Goal: Use online tool/utility: Utilize a website feature to perform a specific function

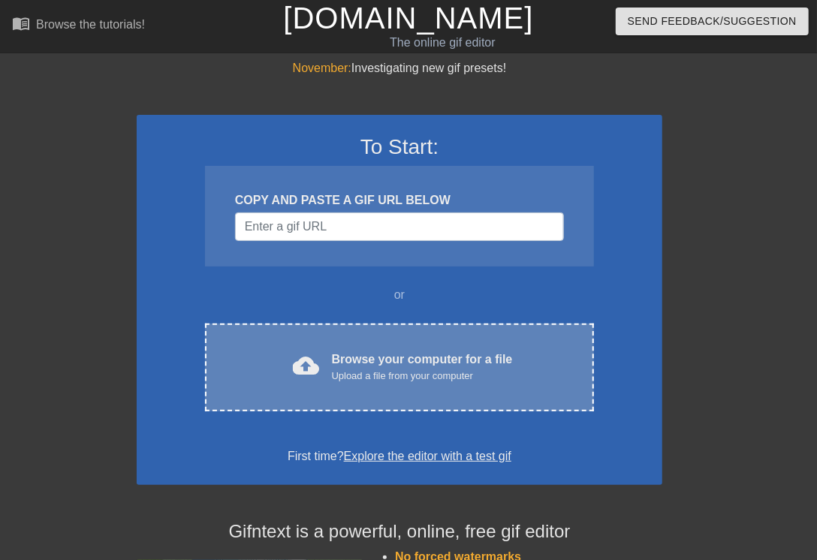
click at [353, 379] on div "Upload a file from your computer" at bounding box center [422, 376] width 181 height 15
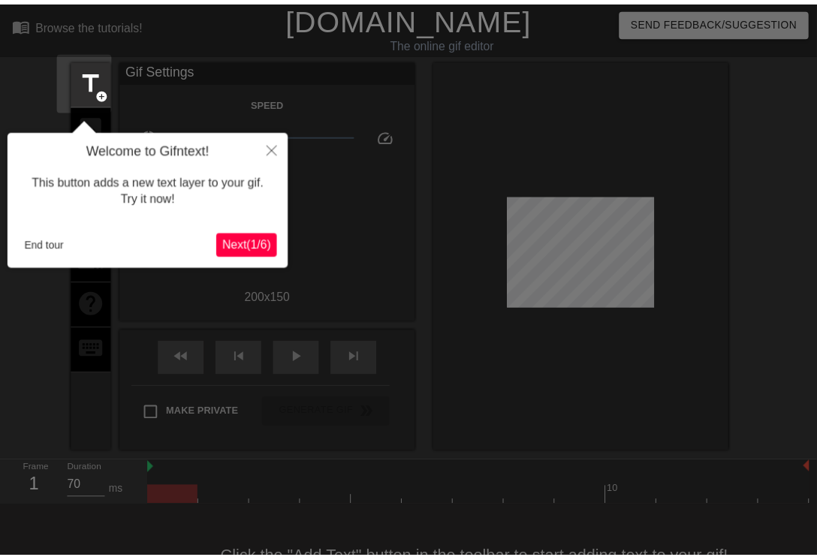
scroll to position [37, 0]
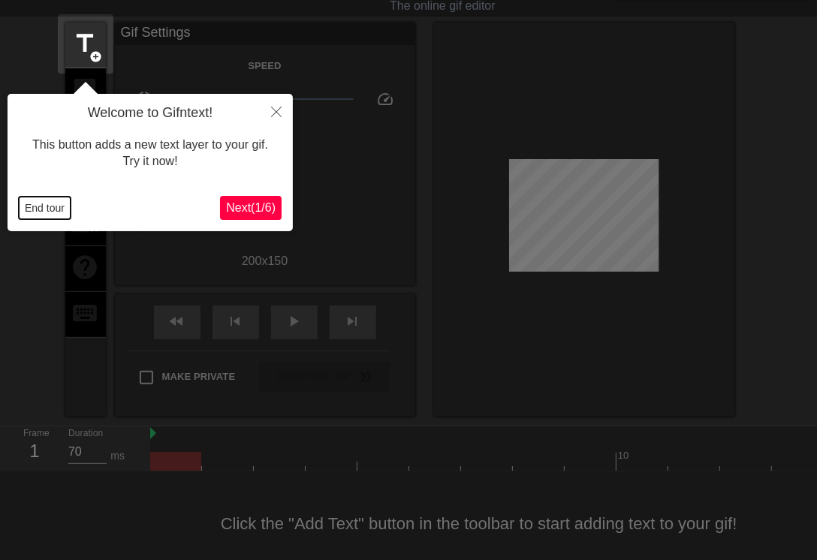
click at [62, 208] on button "End tour" at bounding box center [45, 208] width 52 height 23
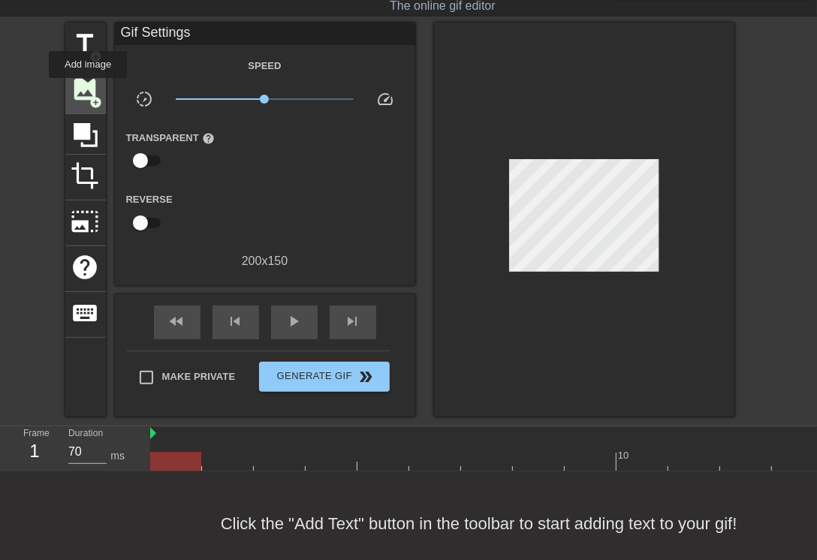
click at [88, 89] on span "image" at bounding box center [85, 89] width 29 height 29
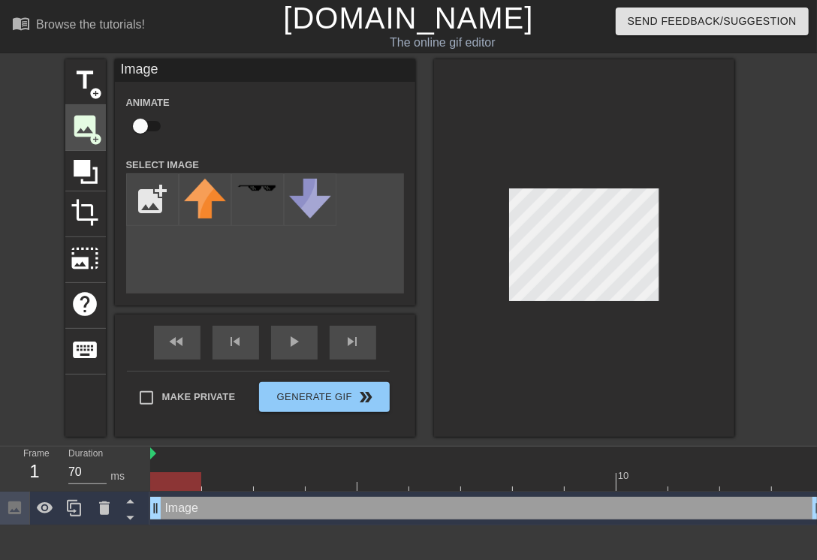
click at [88, 89] on span "title" at bounding box center [85, 80] width 29 height 29
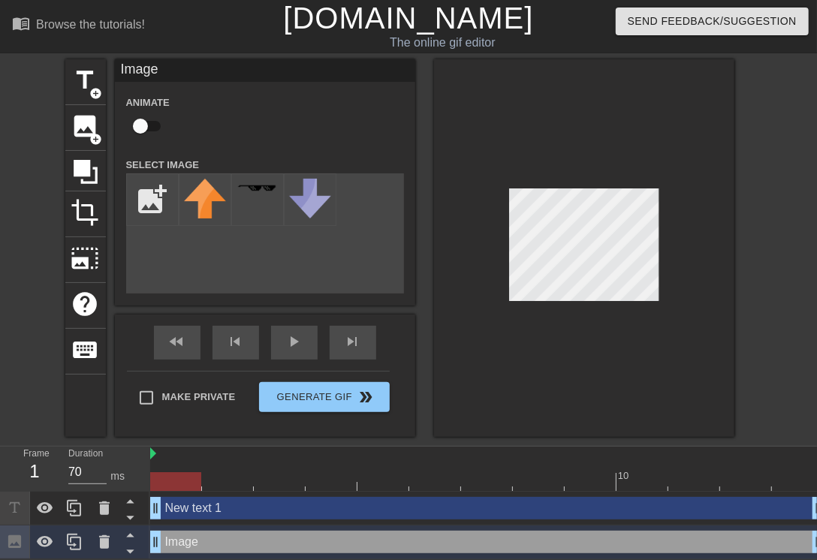
click at [703, 480] on div "menu_book Browse the tutorials! [DOMAIN_NAME] The online gif editor Send Feedba…" at bounding box center [408, 279] width 817 height 559
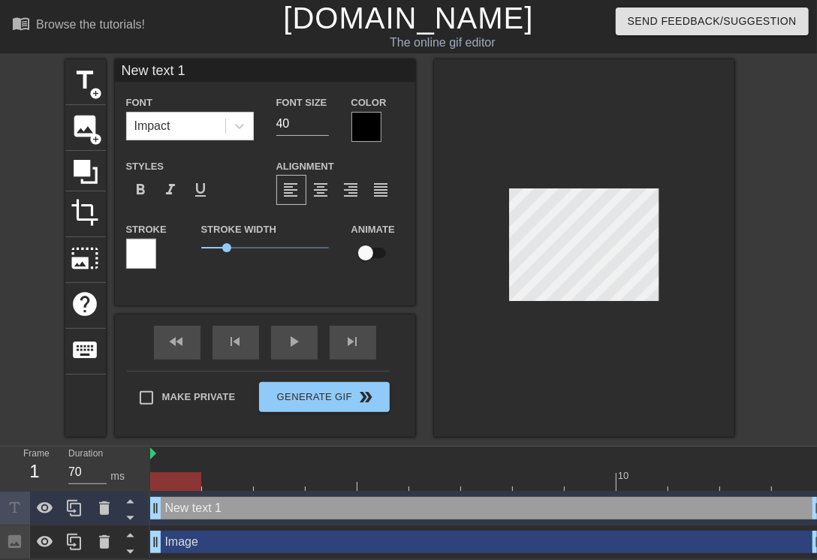
scroll to position [2, 2]
type input "M"
type textarea "M"
type input "Ma"
type textarea "Ma"
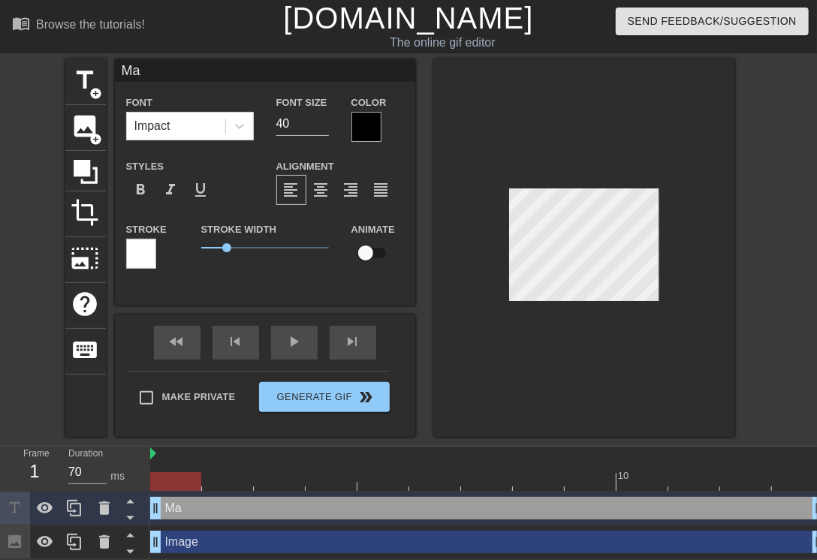
type input "Mau"
type textarea "Mau"
type input "Maur"
type textarea "Maur"
type input "Maure"
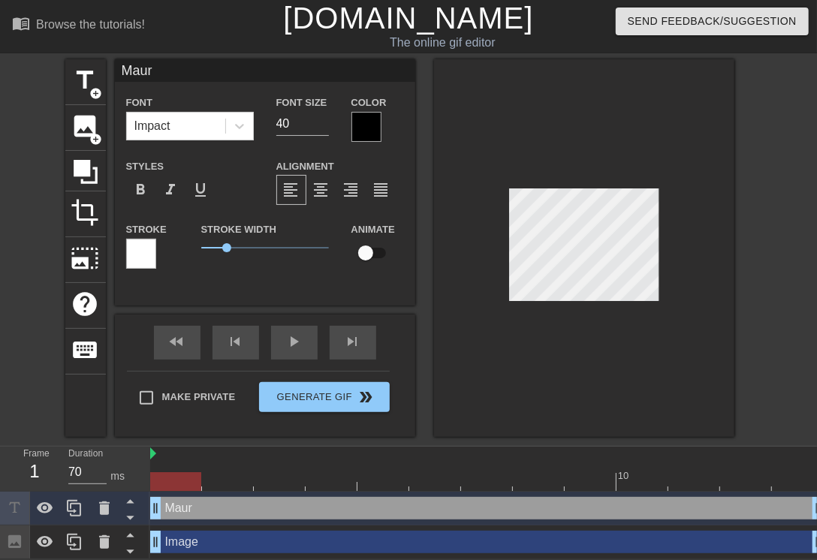
type textarea "Maure"
type input "[PERSON_NAME]"
type textarea "[PERSON_NAME]"
type input "[PERSON_NAME]"
type textarea "[PERSON_NAME]"
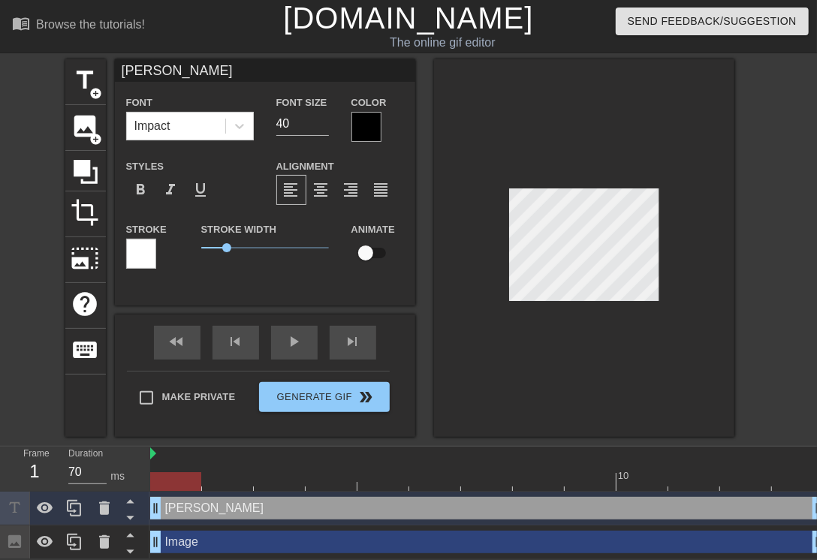
scroll to position [2, 3]
type input "[PERSON_NAME]"
type textarea "[PERSON_NAME]"
type input "[PERSON_NAME]"
type textarea "[PERSON_NAME]"
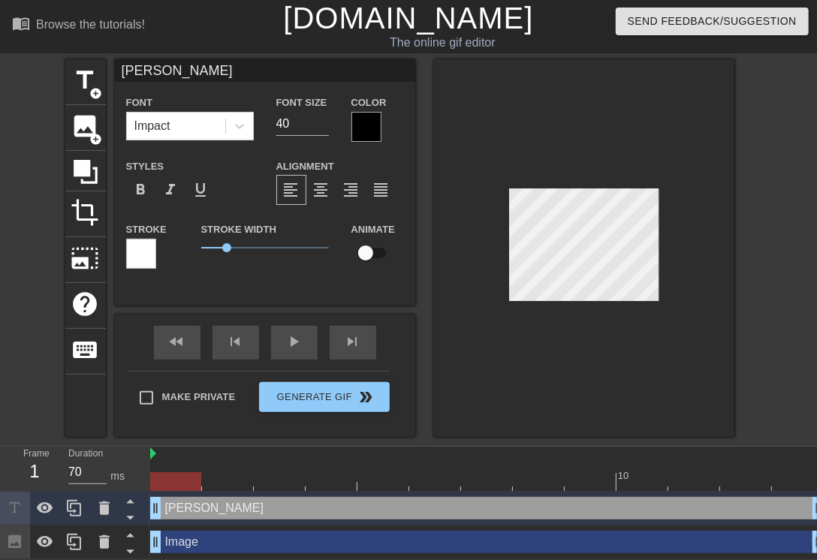
scroll to position [2, 4]
type input "[PERSON_NAME]"
type textarea "[PERSON_NAME]"
type input "[PERSON_NAME]"
type textarea "[PERSON_NAME]"
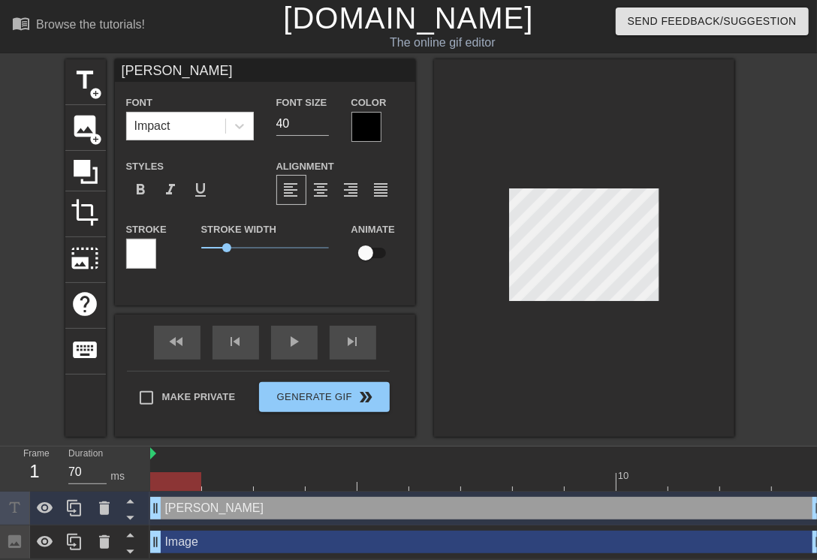
type input "[PERSON_NAME]"
type textarea "[PERSON_NAME]"
type input "[PERSON_NAME]"
type textarea "[PERSON_NAME]"
type input "[PERSON_NAME]"
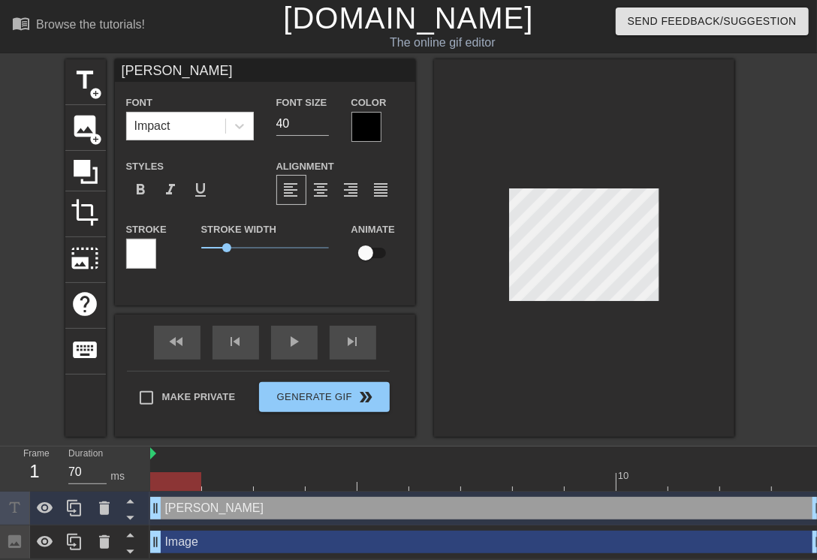
type textarea "[PERSON_NAME]"
type input "[PERSON_NAME]"
type textarea "[PERSON_NAME]"
type input "[PERSON_NAME]"
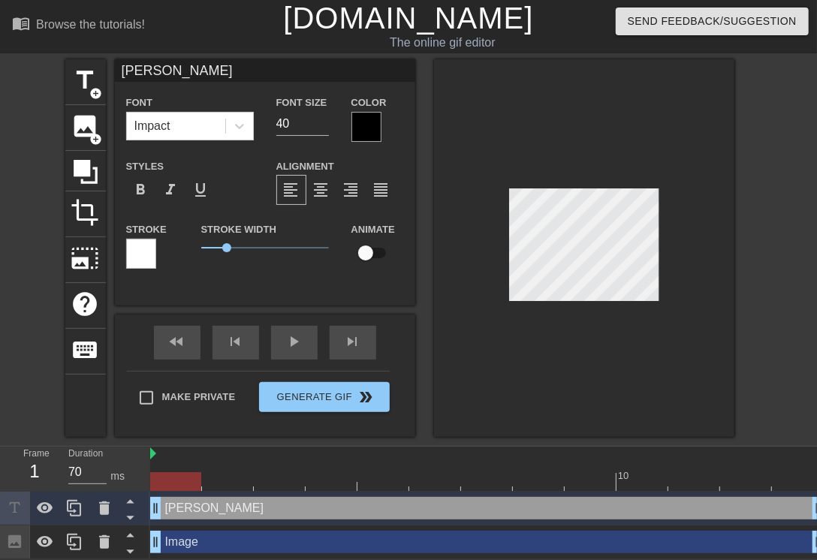
type textarea "[PERSON_NAME]"
click at [668, 249] on div at bounding box center [584, 248] width 300 height 378
type input "[PERSON_NAME]"
type textarea "[PERSON_NAME]"
type input "[PERSON_NAME]"
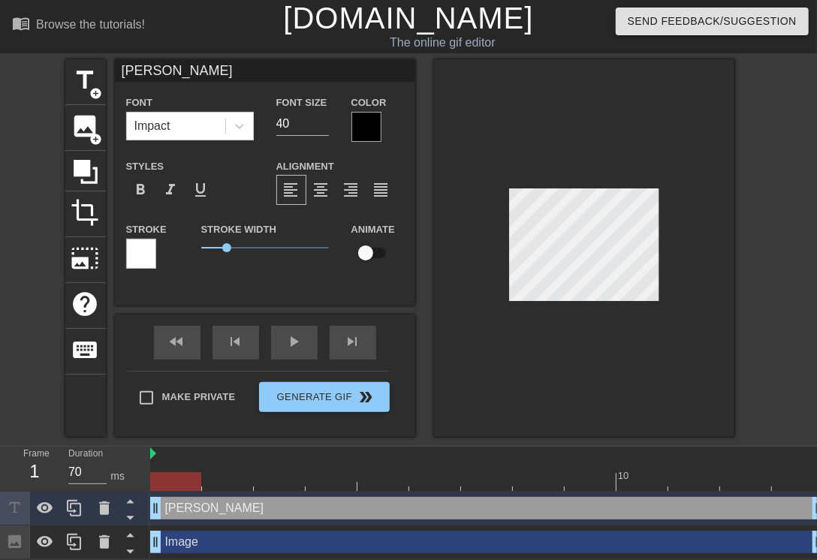
type textarea "[PERSON_NAME]"
type input "[PERSON_NAME]"
type textarea "[PERSON_NAME]"
type input "[PERSON_NAME]"
type textarea "[PERSON_NAME]"
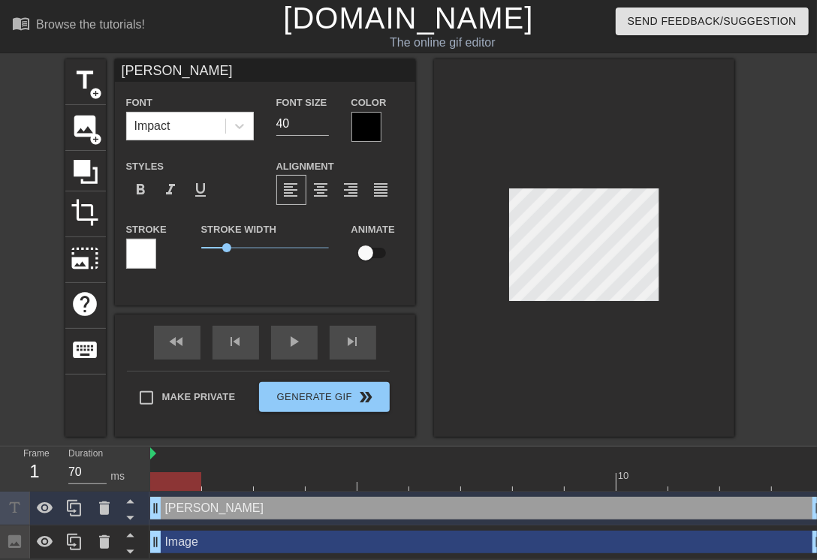
type input "[PERSON_NAME]"
type textarea "[PERSON_NAME]"
click at [320, 125] on input "39" at bounding box center [302, 124] width 53 height 24
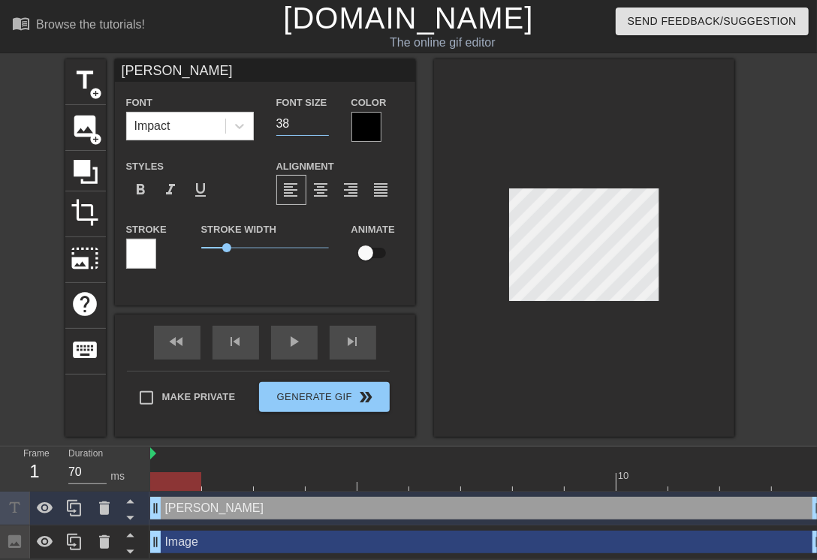
click at [320, 125] on input "38" at bounding box center [302, 124] width 53 height 24
click at [320, 125] on input "37" at bounding box center [302, 124] width 53 height 24
click at [320, 125] on input "36" at bounding box center [302, 124] width 53 height 24
click at [320, 125] on input "35" at bounding box center [302, 124] width 53 height 24
click at [320, 125] on input "34" at bounding box center [302, 124] width 53 height 24
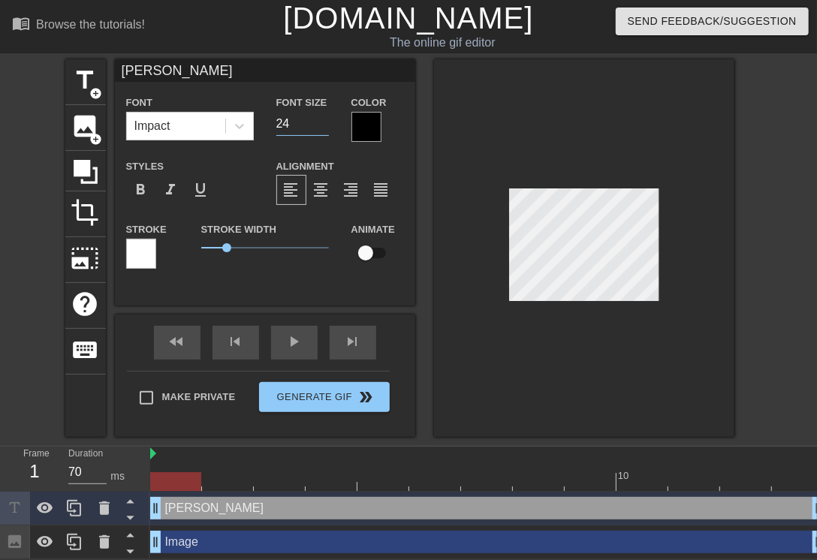
type input "24"
click at [320, 125] on input "24" at bounding box center [302, 124] width 53 height 24
type input "[PERSON_NAME]"
type textarea "[PERSON_NAME]"
type input "[PERSON_NAME]"
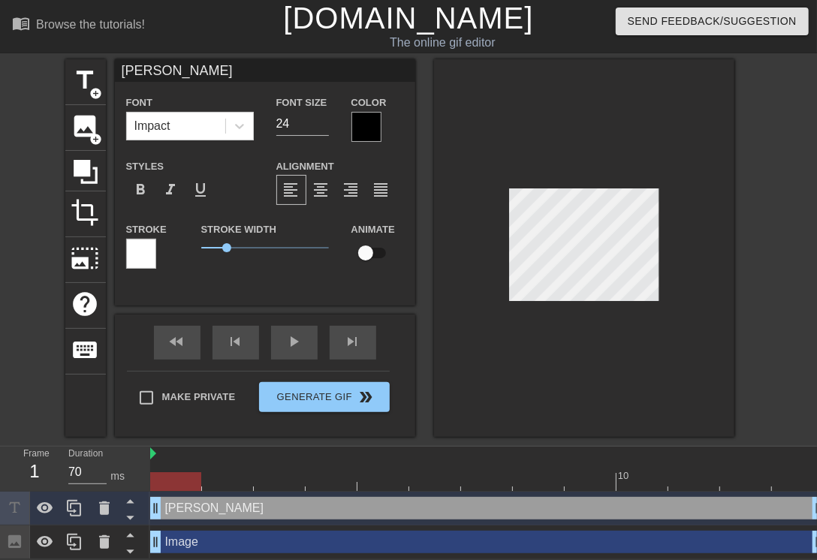
type textarea "[PERSON_NAME]"
type input "[PERSON_NAME]"
type textarea "[PERSON_NAME]"
type input "[PERSON_NAME]"
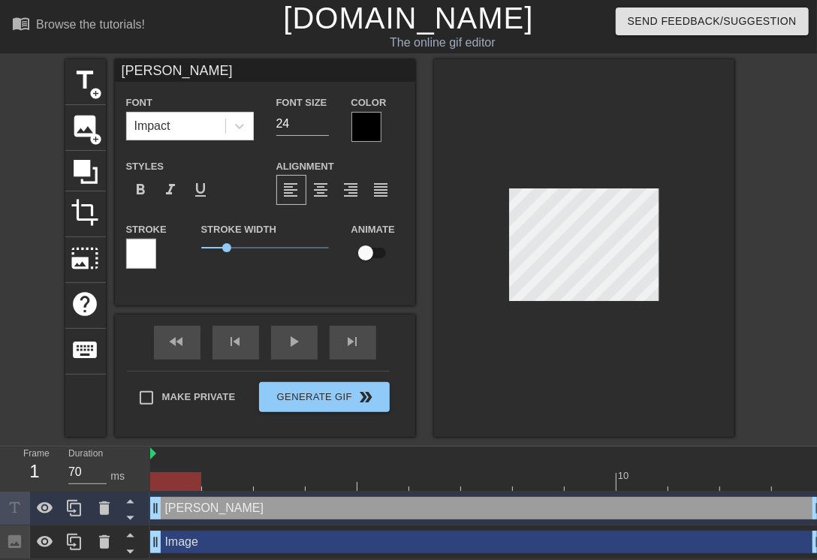
type textarea "[PERSON_NAME]"
type input "[PERSON_NAME]"
type textarea "[PERSON_NAME]"
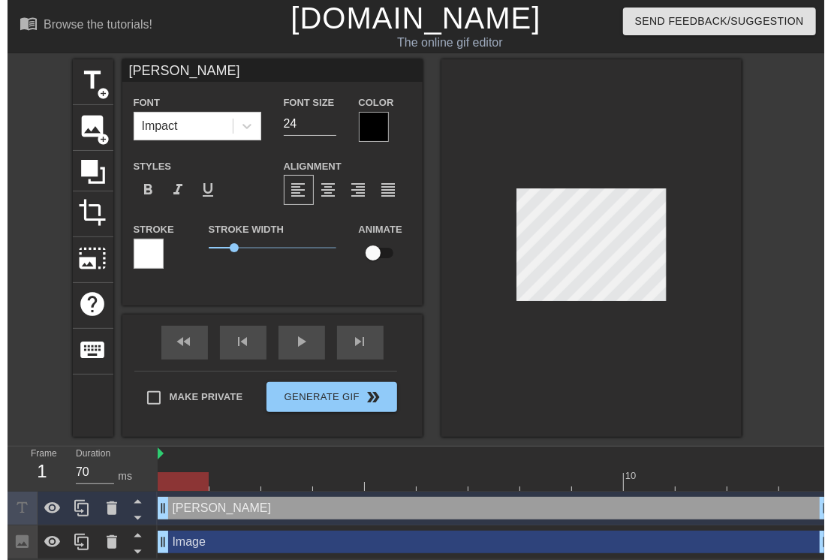
scroll to position [2, 4]
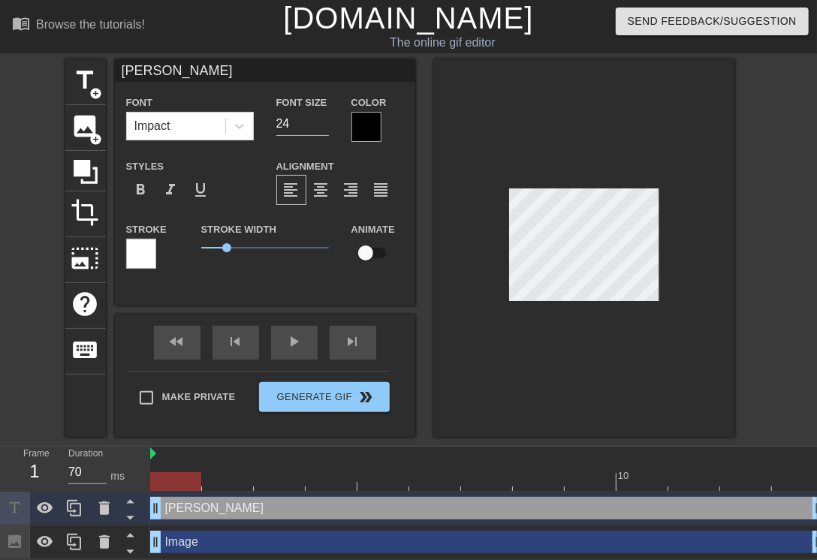
click at [372, 122] on div at bounding box center [366, 127] width 30 height 30
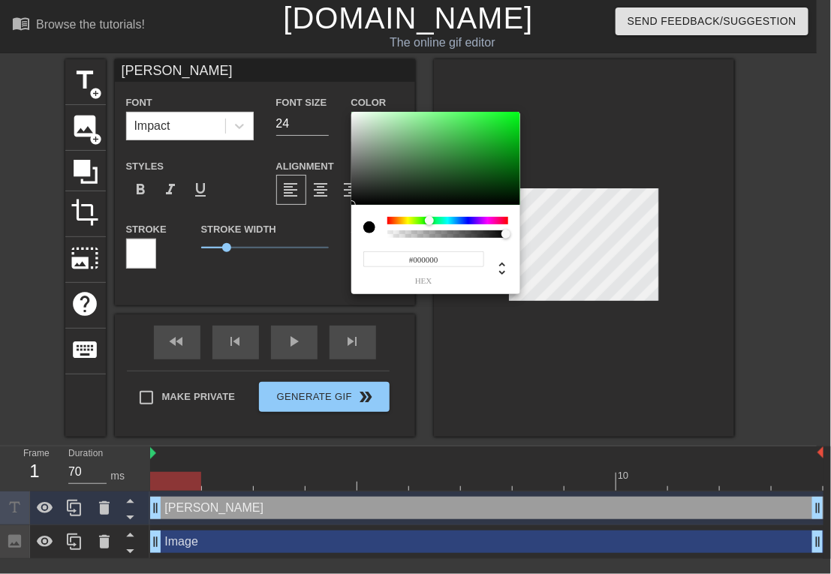
drag, startPoint x: 388, startPoint y: 220, endPoint x: 429, endPoint y: 220, distance: 41.3
click at [429, 220] on div at bounding box center [429, 220] width 9 height 9
type input "#149120"
drag, startPoint x: 468, startPoint y: 157, endPoint x: 497, endPoint y: 152, distance: 29.0
click at [497, 152] on div at bounding box center [435, 158] width 169 height 93
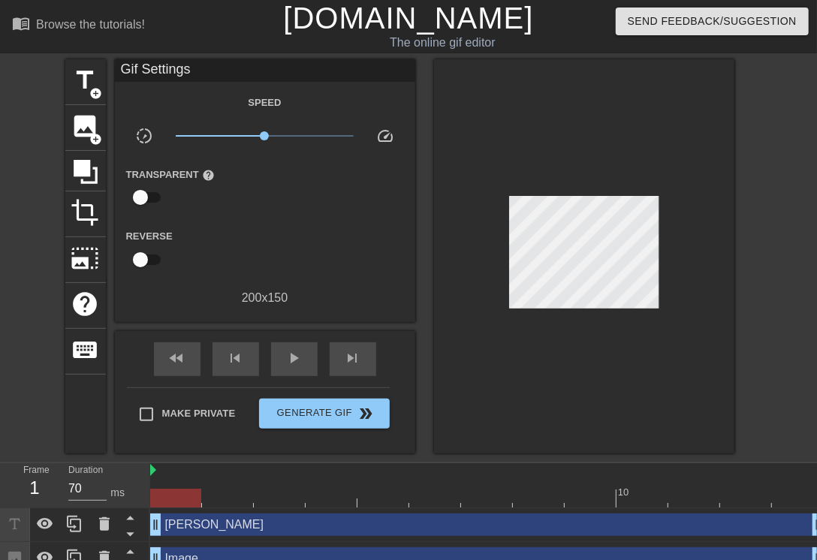
click at [154, 394] on div "Make Private Generate Gif double_arrow" at bounding box center [258, 416] width 263 height 59
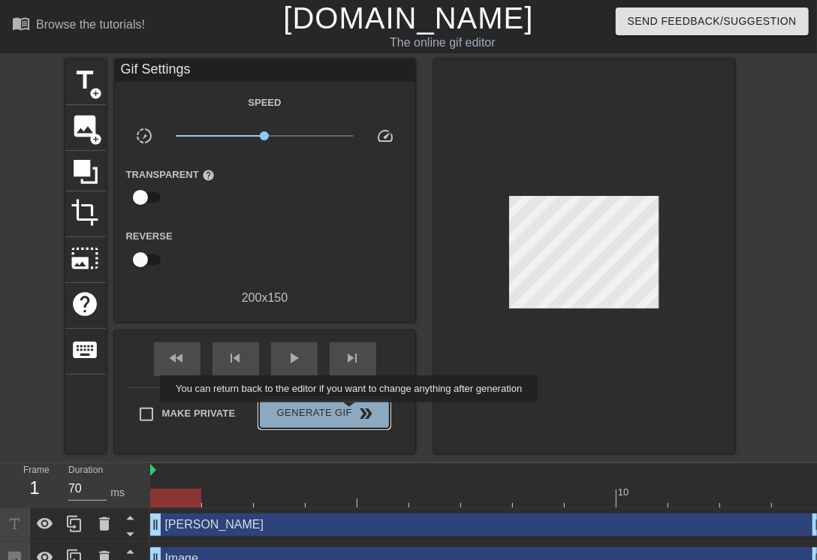
click at [357, 413] on span "double_arrow" at bounding box center [366, 414] width 18 height 18
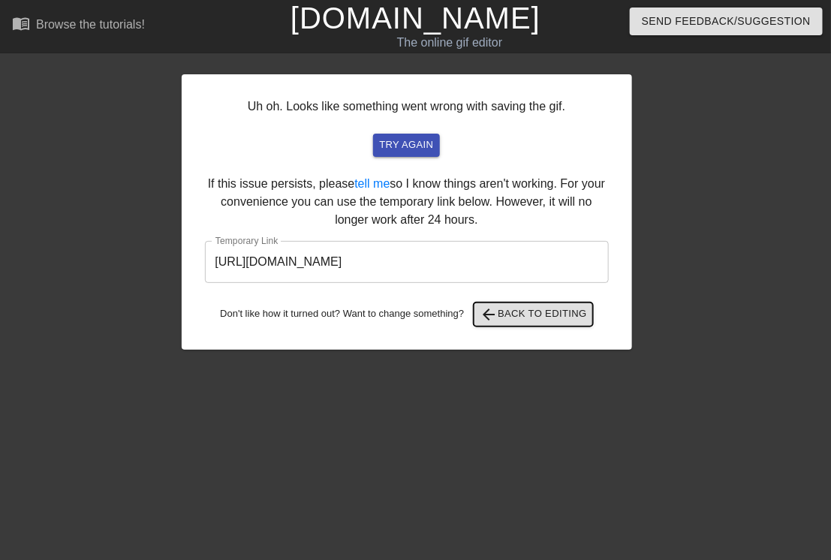
click at [538, 320] on span "arrow_back Back to Editing" at bounding box center [533, 315] width 107 height 18
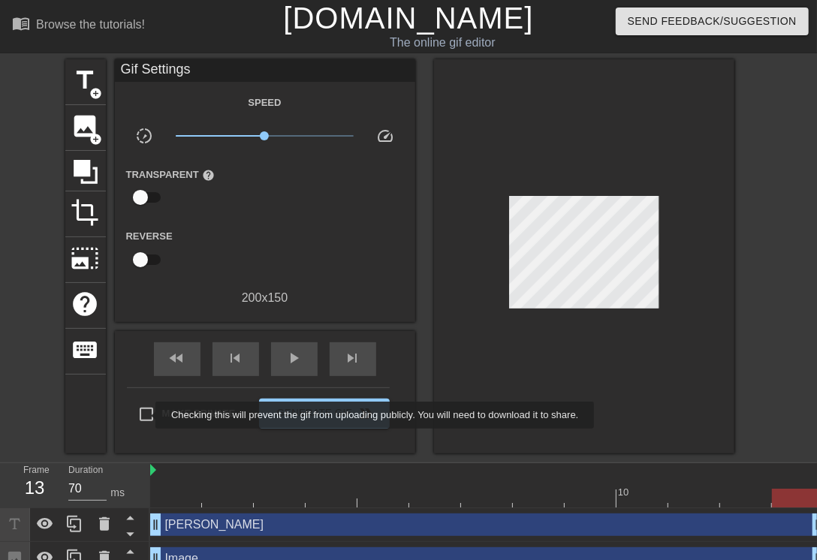
click at [149, 412] on input "Make Private" at bounding box center [147, 415] width 32 height 32
checkbox input "true"
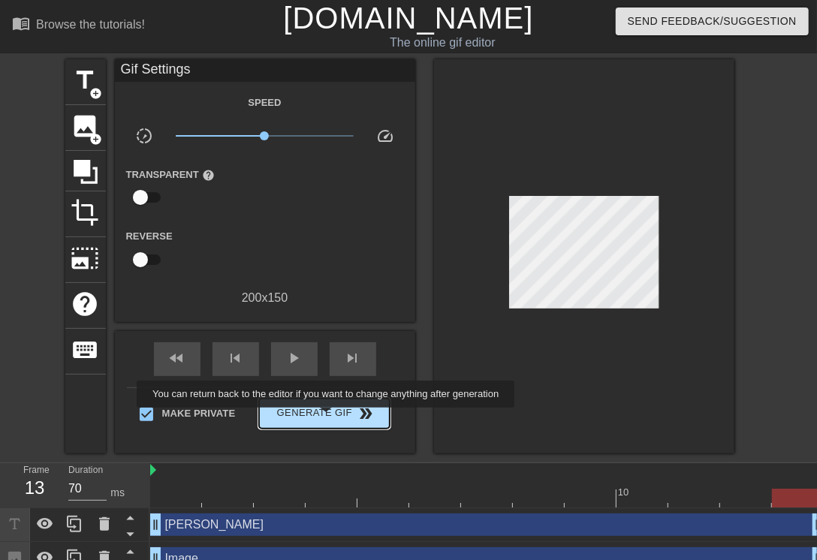
click at [327, 418] on span "Generate Gif double_arrow" at bounding box center [324, 414] width 118 height 18
